Goal: Information Seeking & Learning: Find specific fact

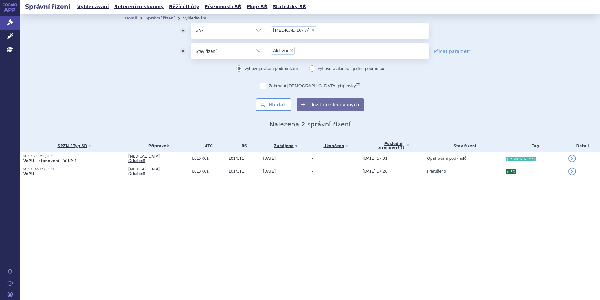
click at [311, 30] on span "×" at bounding box center [313, 30] width 4 height 4
click at [267, 30] on select "lynparza" at bounding box center [266, 31] width 0 height 16
select select
click at [290, 48] on li "× Aktivní" at bounding box center [283, 51] width 24 height 8
click at [267, 48] on select "Aktivní" at bounding box center [266, 51] width 0 height 16
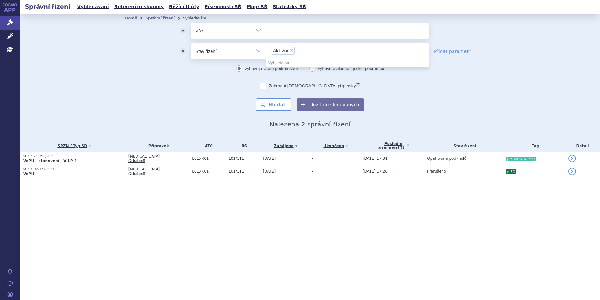
click at [290, 50] on span "×" at bounding box center [292, 50] width 4 height 4
click at [267, 50] on select "Aktivní" at bounding box center [266, 51] width 0 height 16
select select
click at [281, 27] on ul at bounding box center [348, 29] width 163 height 13
click at [267, 27] on select "lynparza" at bounding box center [266, 31] width 0 height 16
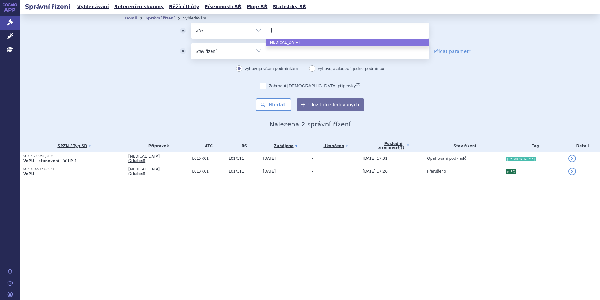
type input "je"
type input "jem"
type input "jeme"
type input "jem"
type input "jempe"
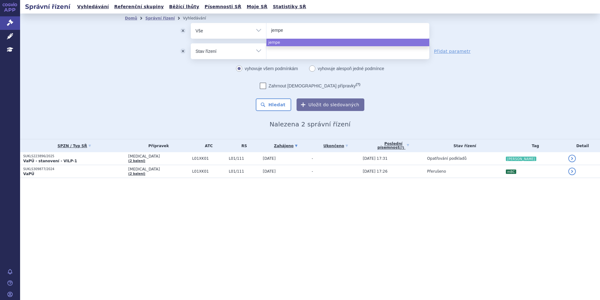
type input "jemper"
type input "jemperl"
type input "jemperloi"
type input "jemperlo"
type input "jemperl"
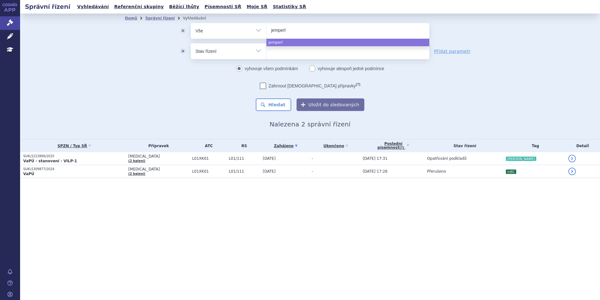
type input "jemperli"
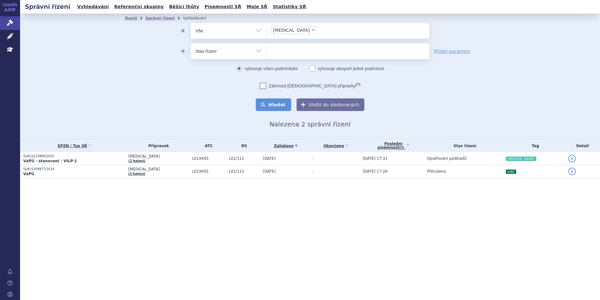
select select "jemperli"
click at [280, 106] on button "Hledat" at bounding box center [273, 104] width 35 height 13
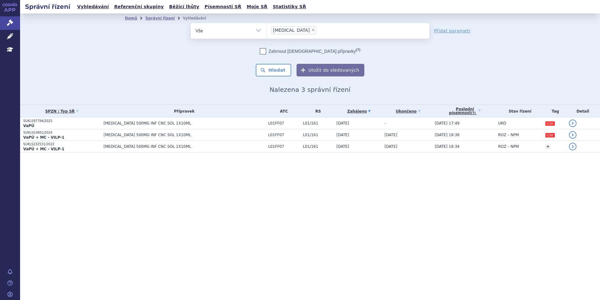
click at [126, 124] on span "[MEDICAL_DATA] 500MG INF CNC SOL 1X10ML" at bounding box center [182, 123] width 157 height 4
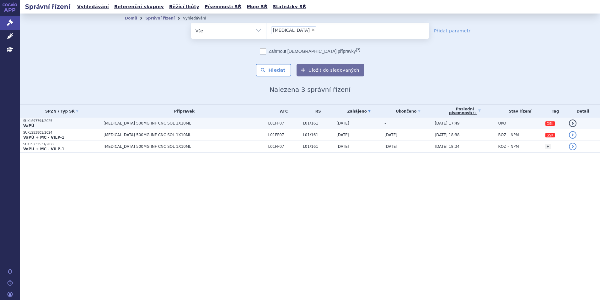
click at [145, 122] on span "[MEDICAL_DATA] 500MG INF CNC SOL 1X10ML" at bounding box center [182, 123] width 157 height 4
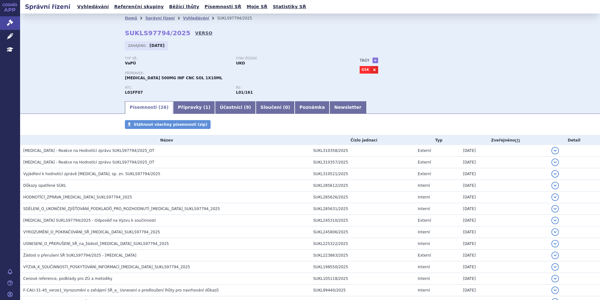
click at [195, 33] on link "VERSO" at bounding box center [203, 33] width 17 height 6
drag, startPoint x: 176, startPoint y: 35, endPoint x: 118, endPoint y: 35, distance: 58.7
click at [118, 35] on div "Domů Správní řízení Vyhledávání SUKLS97794/2025 SUKLS97794/2025 VERSO [GEOGRAPH…" at bounding box center [310, 61] width 396 height 77
copy strong "SUKLS97794/2025"
